Goal: Information Seeking & Learning: Learn about a topic

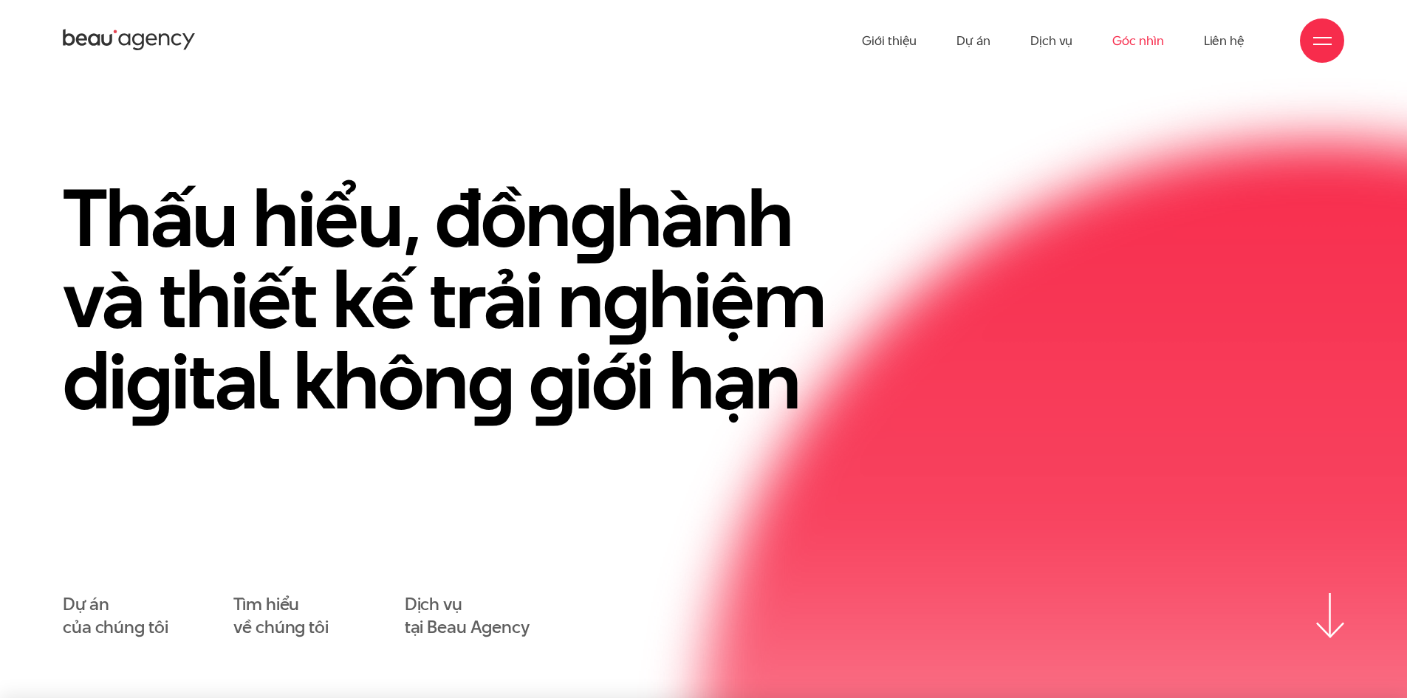
click at [1142, 39] on link "Góc nhìn" at bounding box center [1137, 40] width 51 height 81
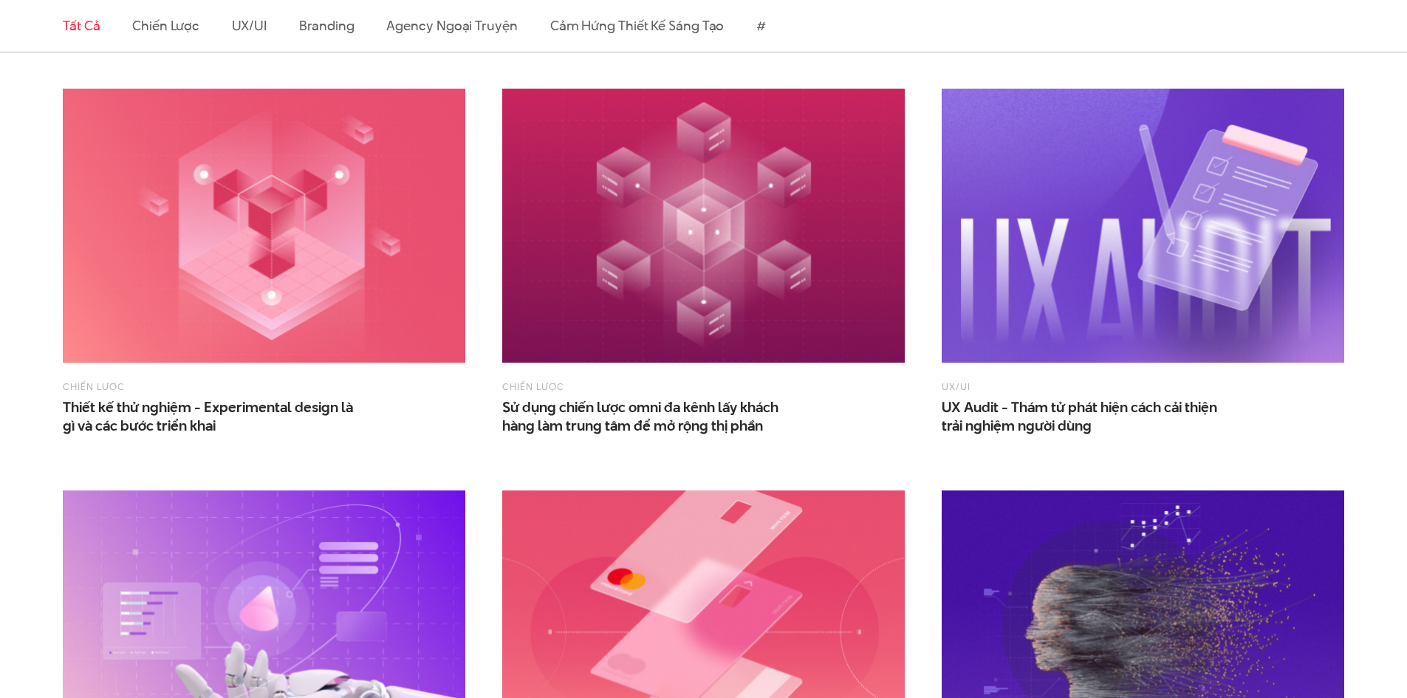
scroll to position [1698, 0]
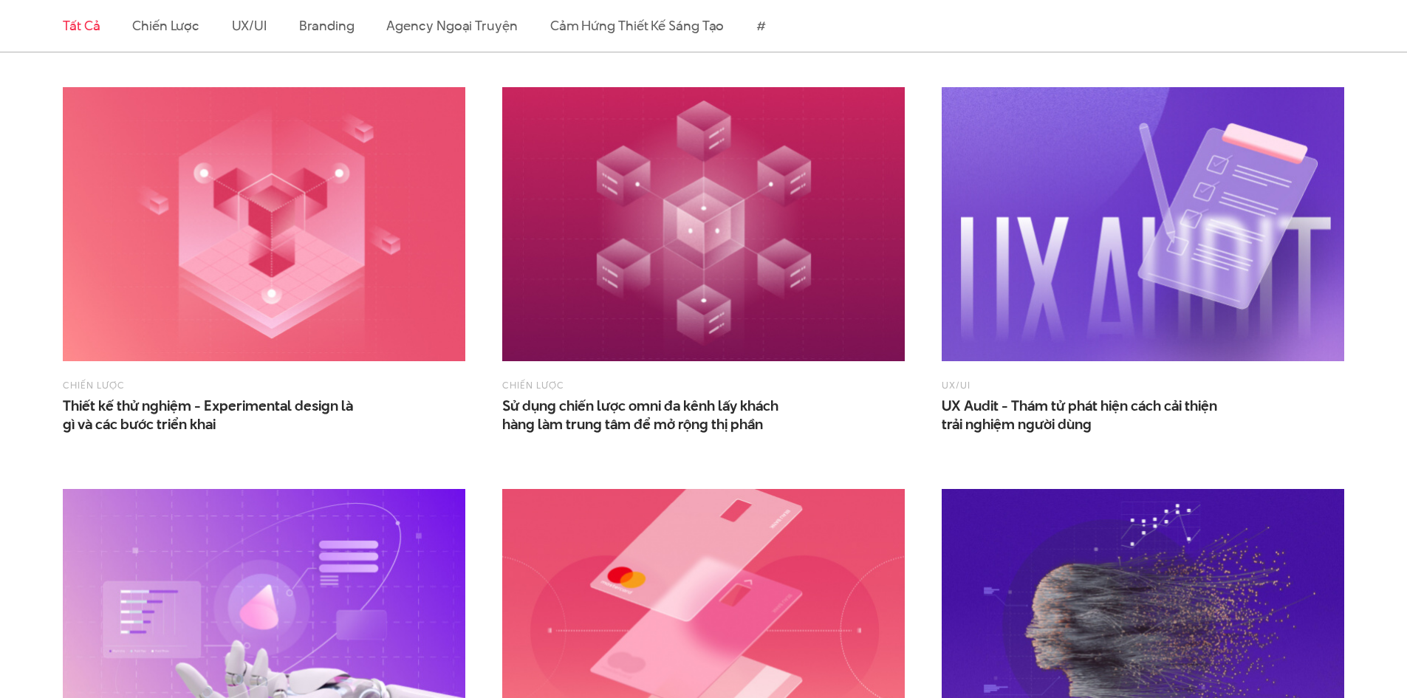
drag, startPoint x: 470, startPoint y: 210, endPoint x: 430, endPoint y: 220, distance: 41.7
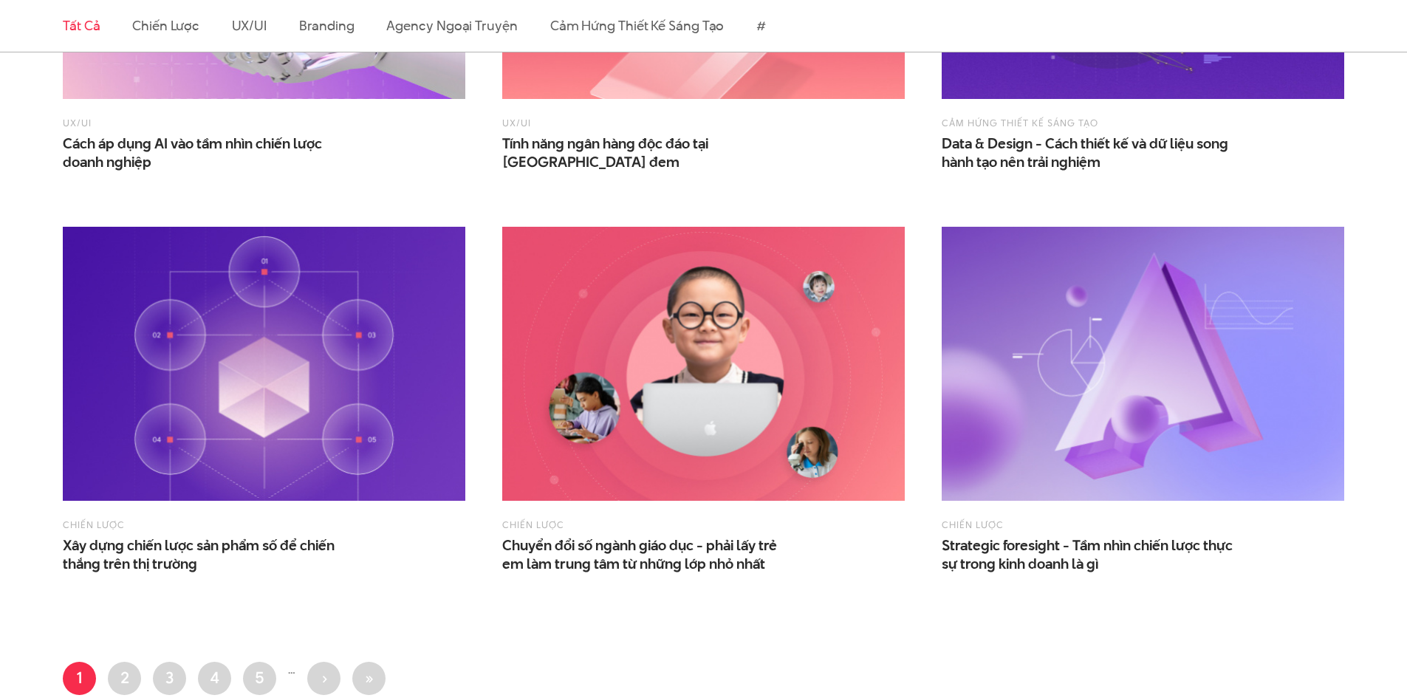
scroll to position [2363, 0]
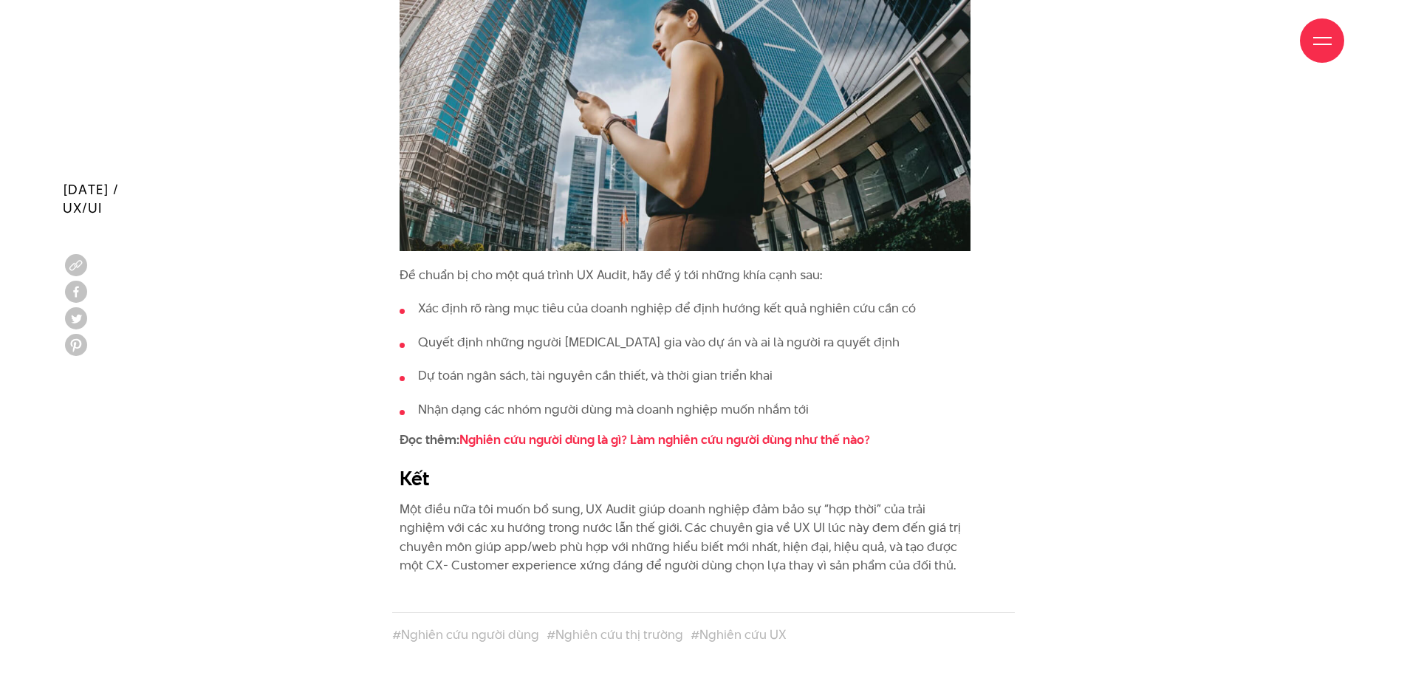
scroll to position [4357, 0]
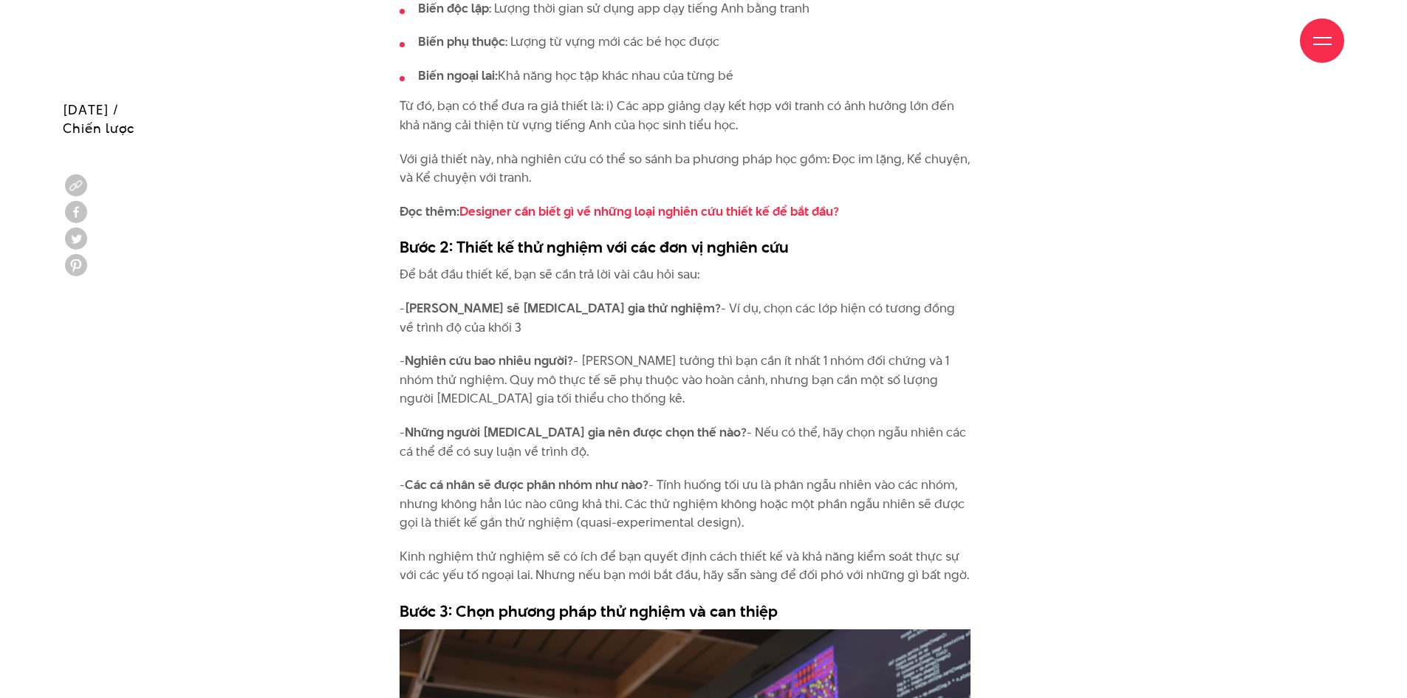
scroll to position [3102, 0]
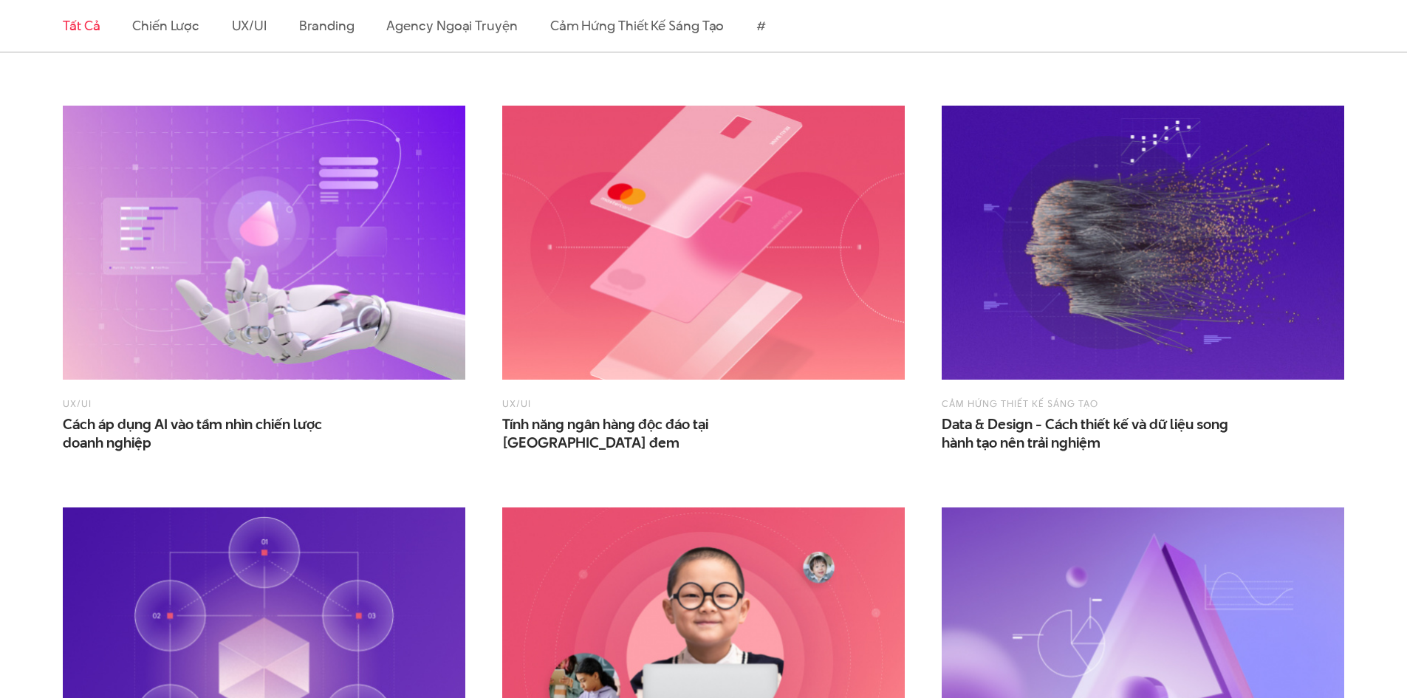
scroll to position [2068, 0]
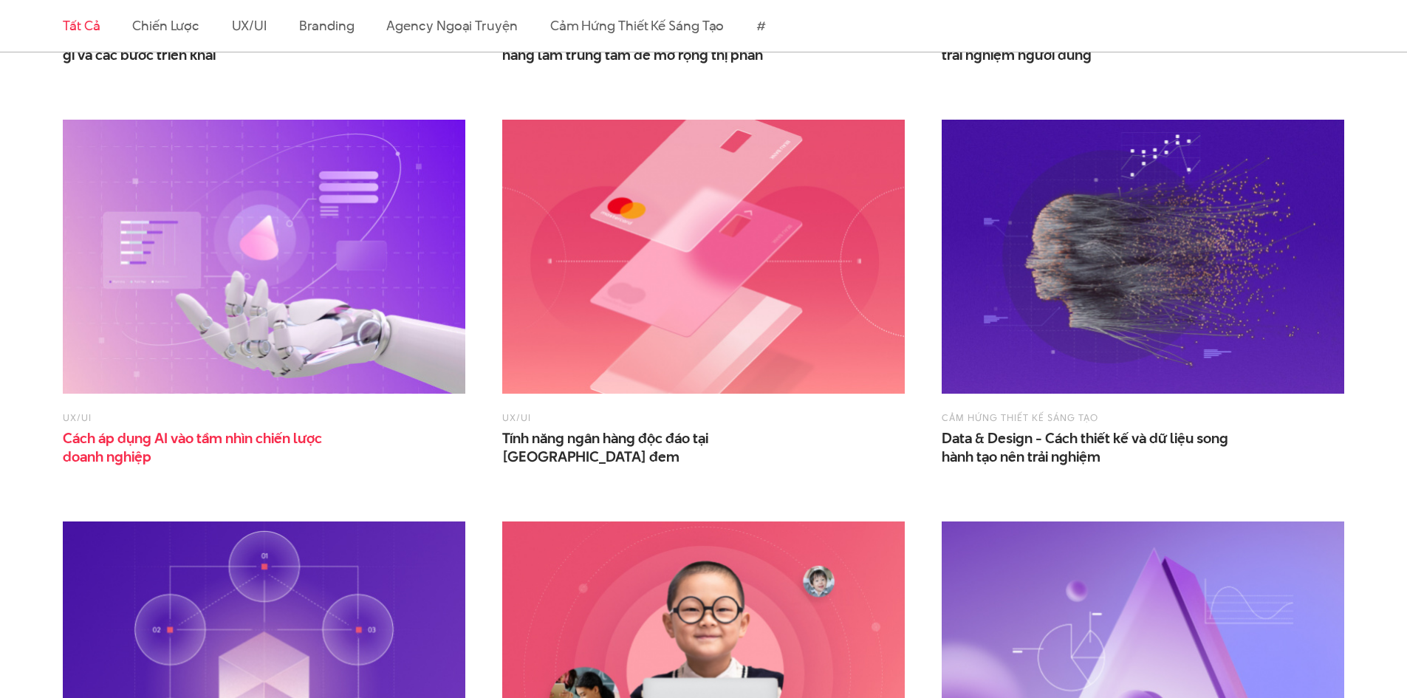
click at [258, 431] on span "Cách áp dụng AI vào tầm nhìn chiến lược doanh nghiệp" at bounding box center [210, 447] width 295 height 37
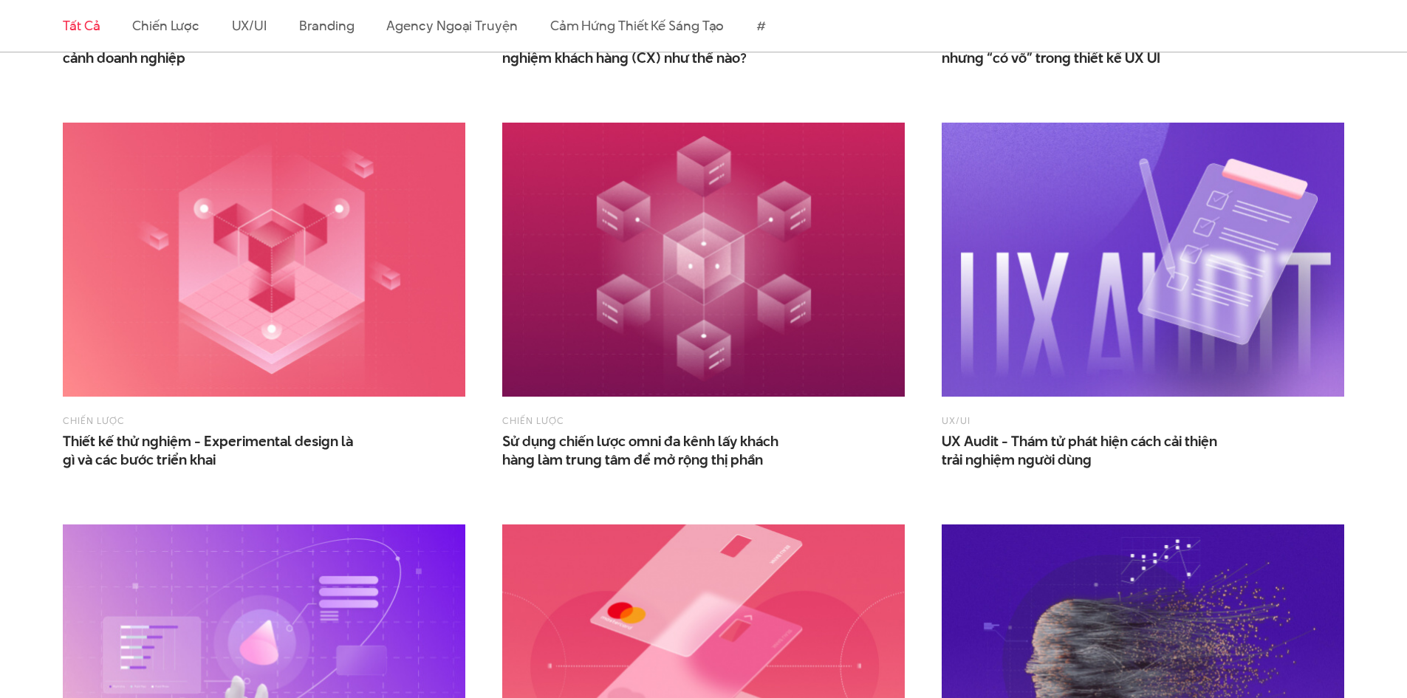
scroll to position [1698, 0]
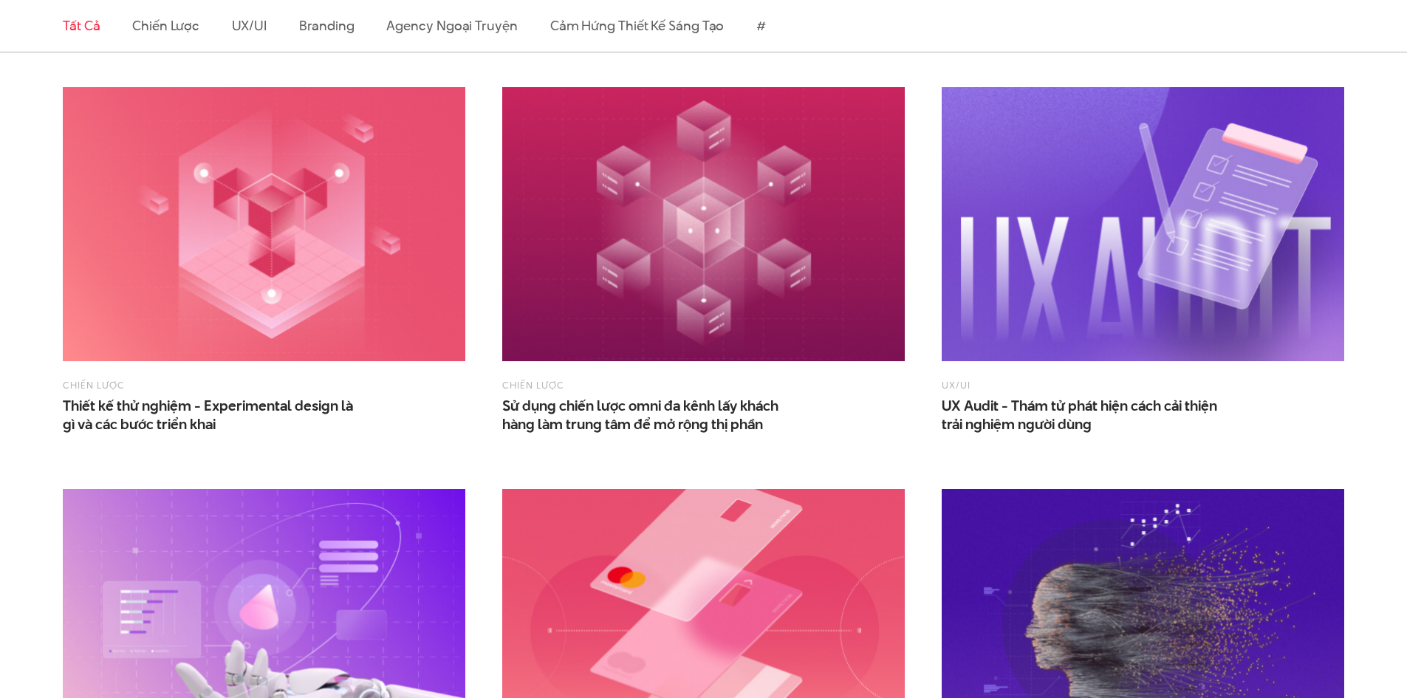
click at [974, 395] on span "UX/UI" at bounding box center [1143, 386] width 402 height 19
click at [1015, 405] on span "UX Audit - Thám tử phát hiện cách cải thiện trải nghiệm người dùng" at bounding box center [1089, 415] width 295 height 37
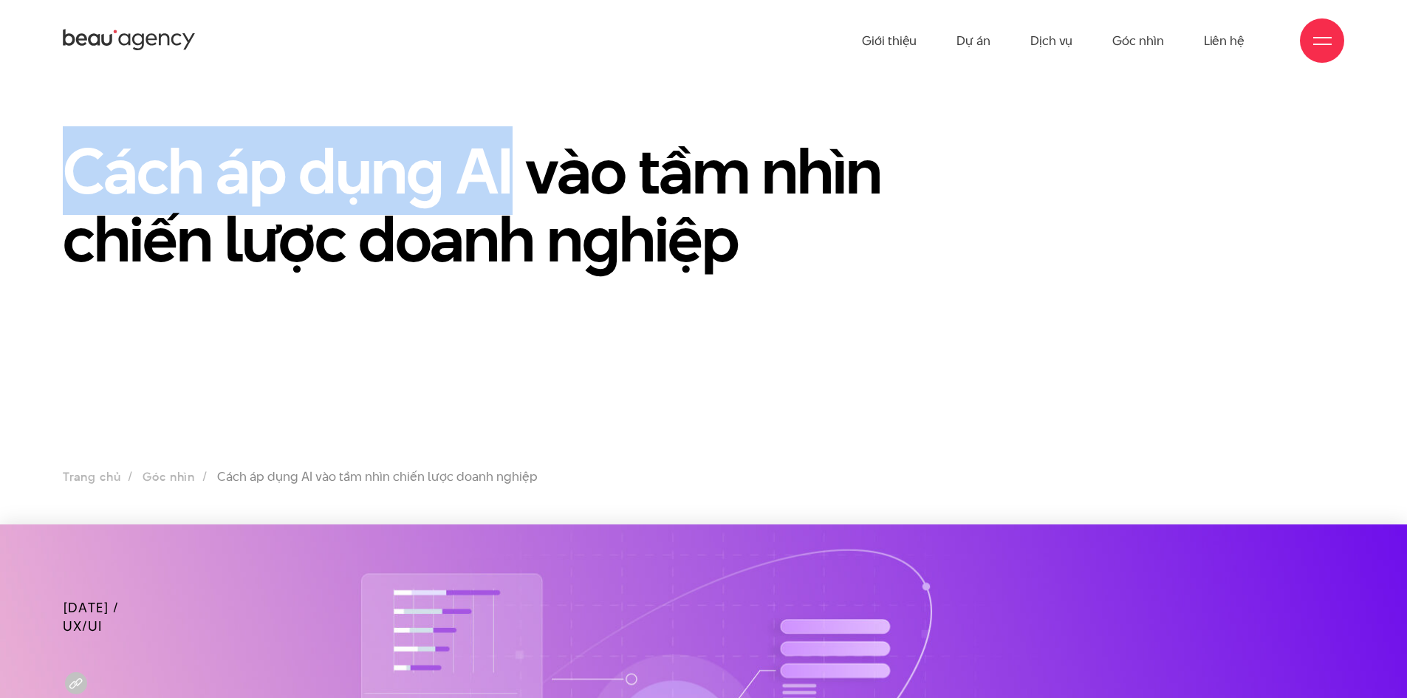
drag, startPoint x: 515, startPoint y: 171, endPoint x: 72, endPoint y: 190, distance: 443.5
click at [72, 190] on h1 "Cách áp dụng AI vào tầm nhìn chiến lược doanh nghiệp" at bounding box center [484, 205] width 842 height 136
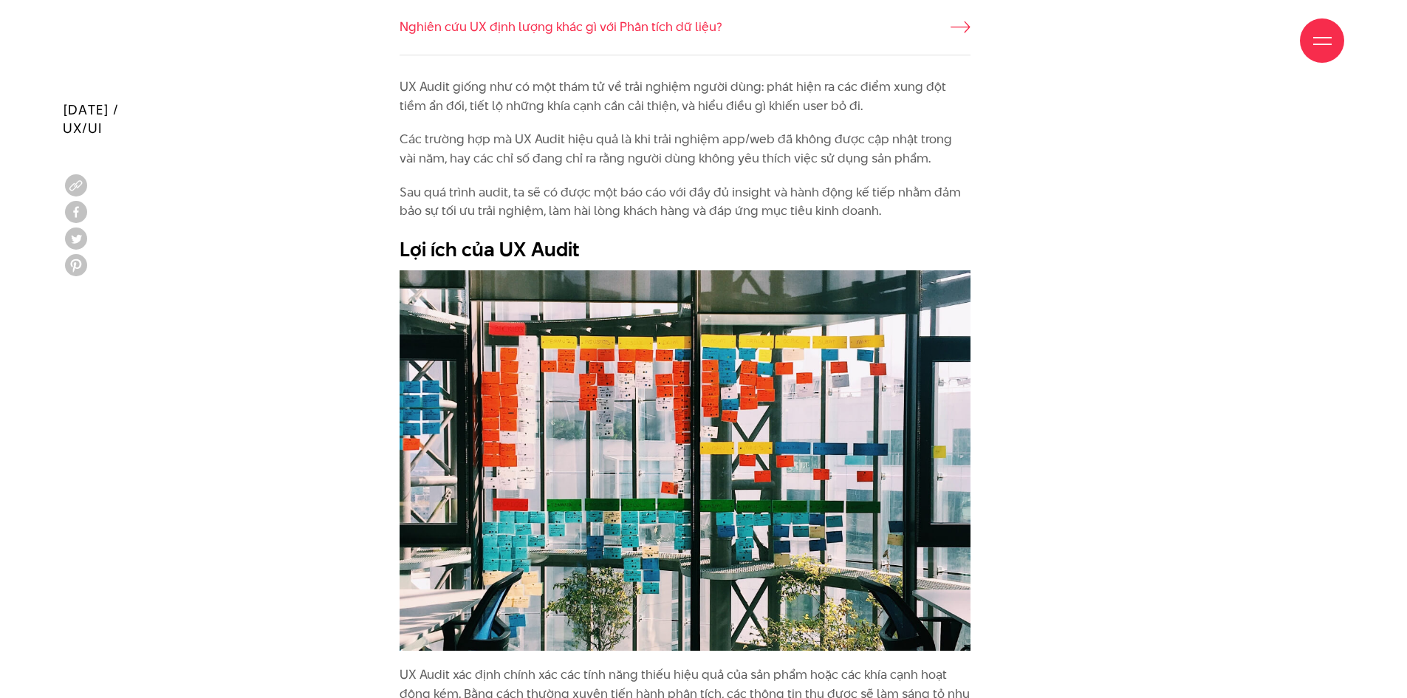
scroll to position [1403, 0]
